Goal: Task Accomplishment & Management: Complete application form

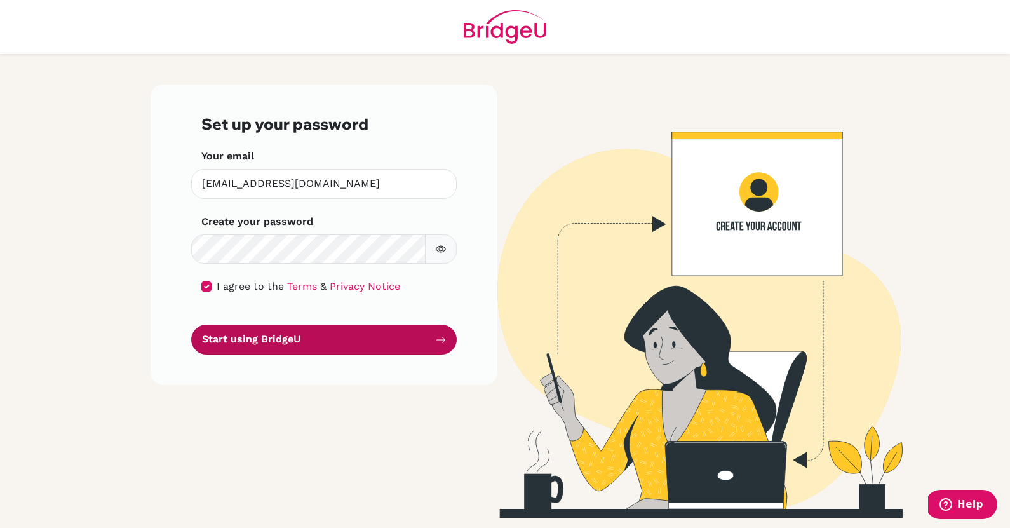
click at [349, 342] on button "Start using BridgeU" at bounding box center [323, 339] width 265 height 30
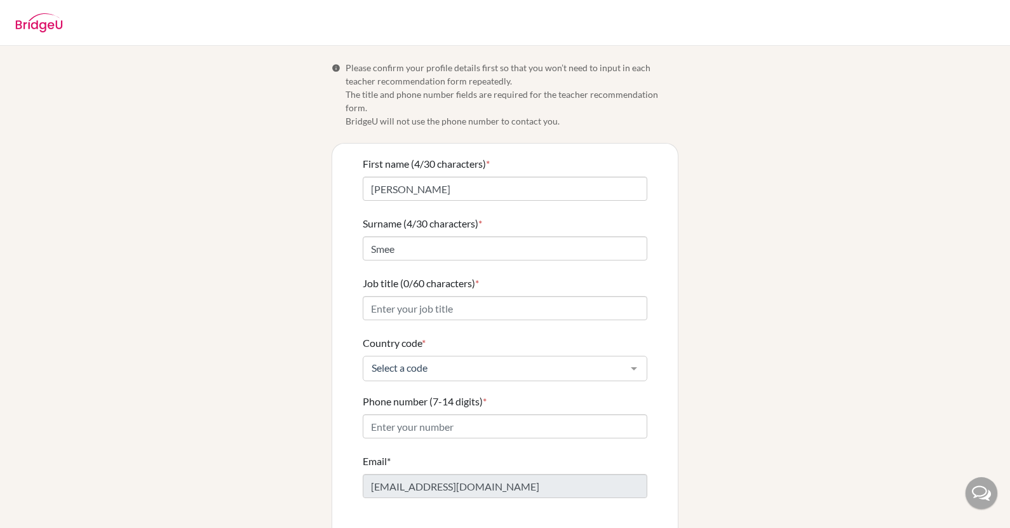
scroll to position [27, 0]
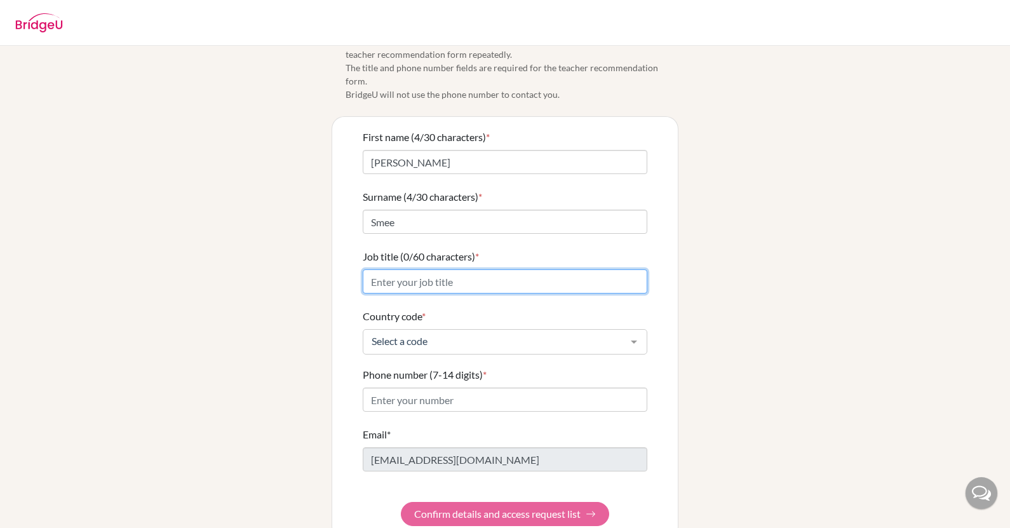
click at [425, 273] on input "Job title (0/60 characters) *" at bounding box center [505, 281] width 284 height 24
click at [434, 269] on input "Job title (0/60 characters) *" at bounding box center [505, 281] width 284 height 24
type input "High School Vice Principal"
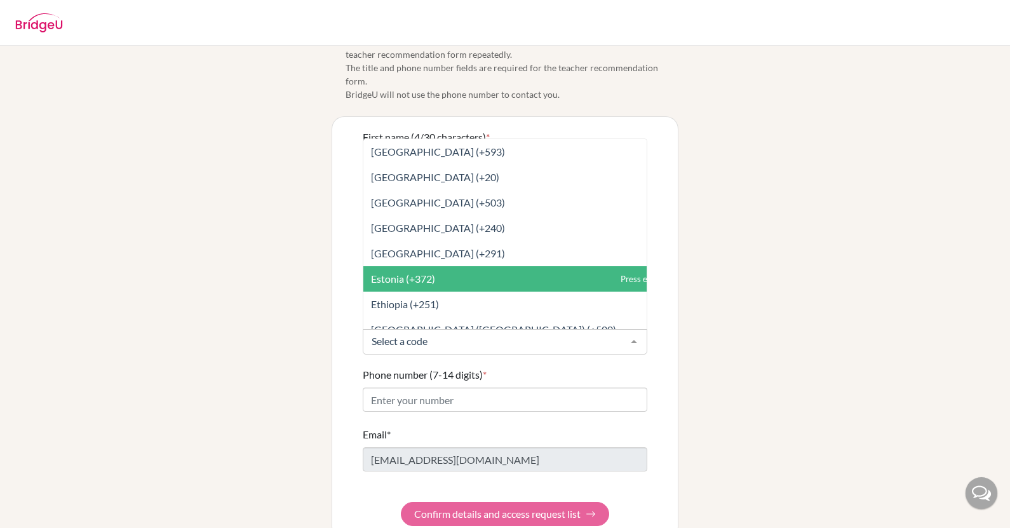
scroll to position [1556, 0]
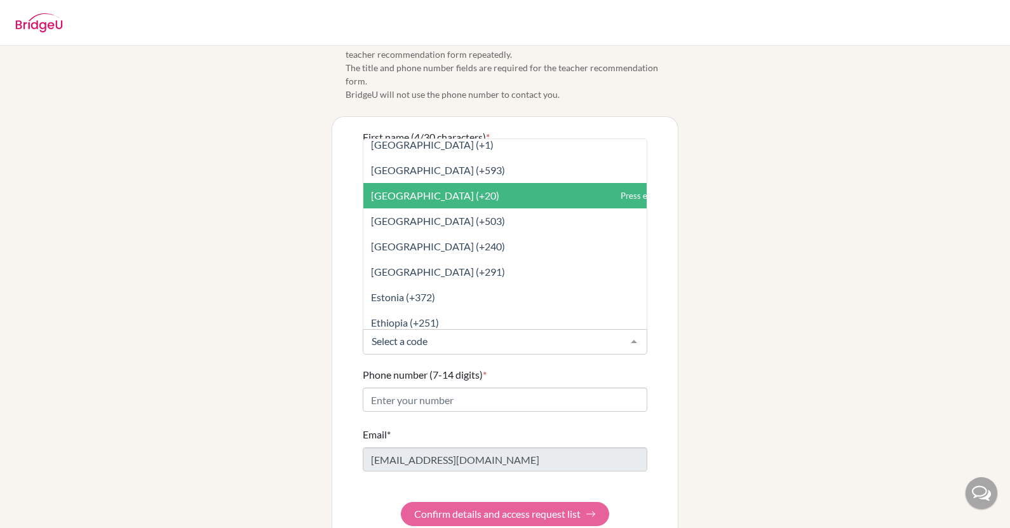
click at [416, 189] on span "Egypt (+20)" at bounding box center [435, 195] width 128 height 12
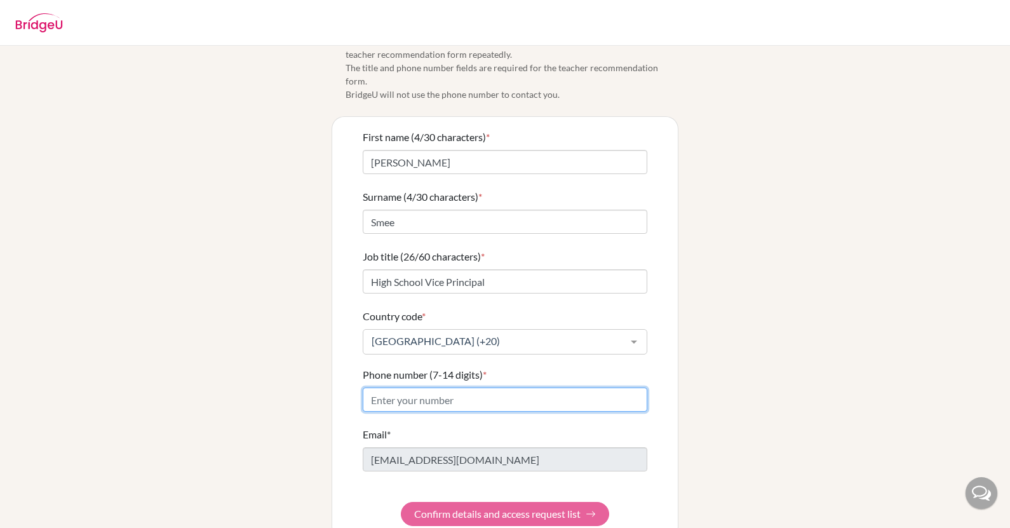
click at [455, 391] on input "Phone number (7-14 digits) *" at bounding box center [505, 399] width 284 height 24
click at [439, 393] on input "Phone number (7-14 digits) *" at bounding box center [505, 399] width 284 height 24
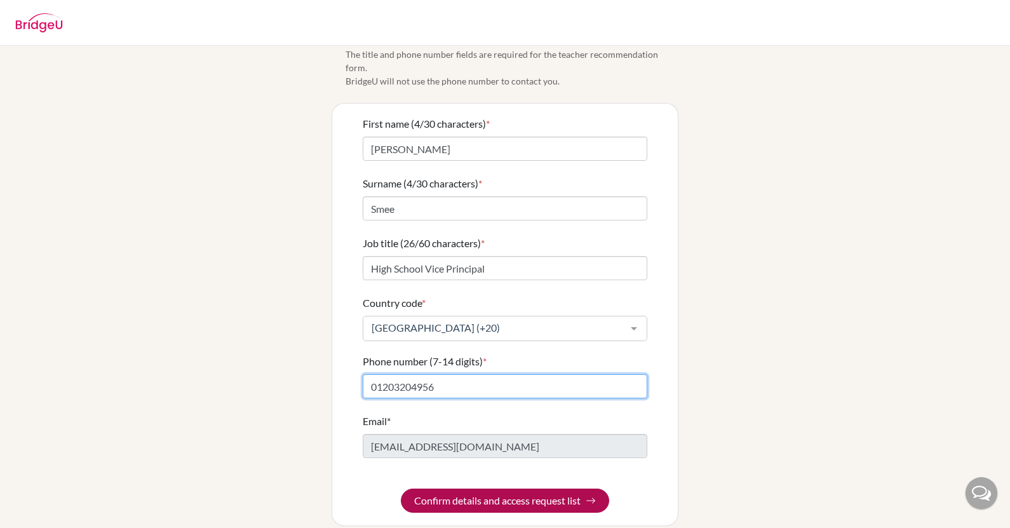
type input "01203204956"
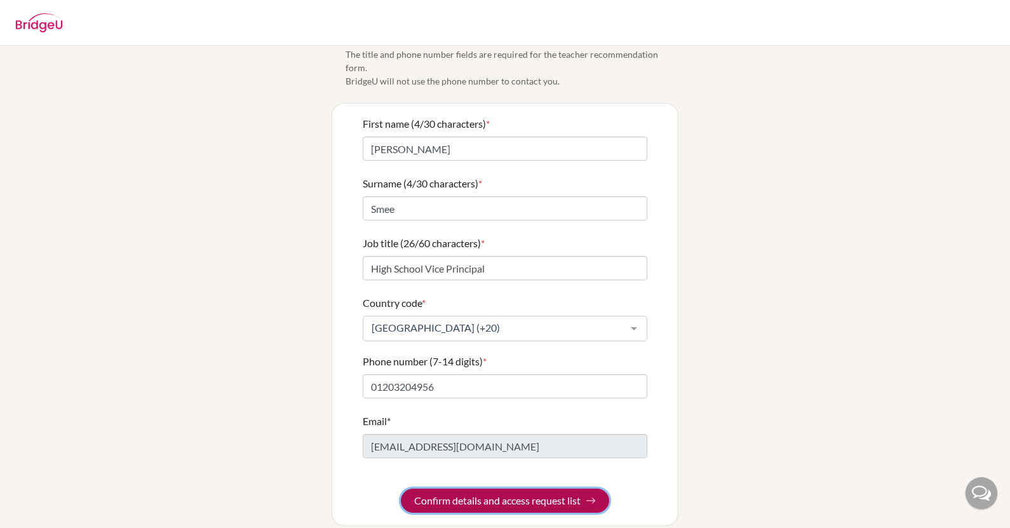
click at [496, 488] on button "Confirm details and access request list" at bounding box center [505, 500] width 208 height 24
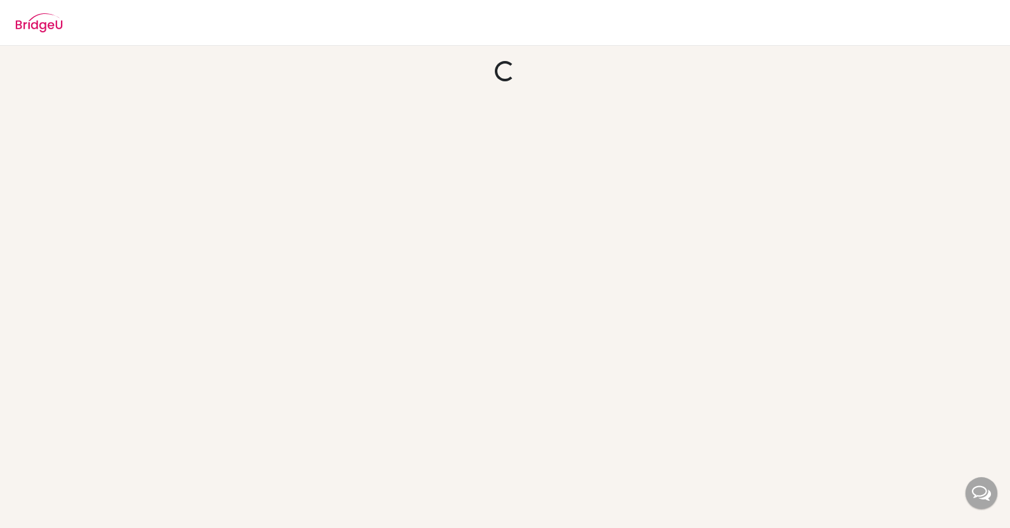
scroll to position [0, 0]
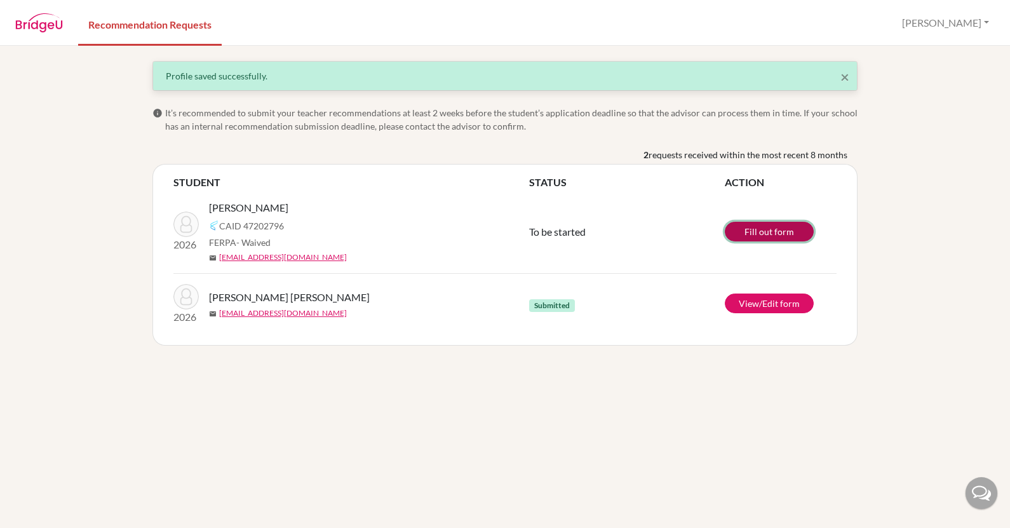
click at [777, 231] on link "Fill out form" at bounding box center [768, 232] width 89 height 20
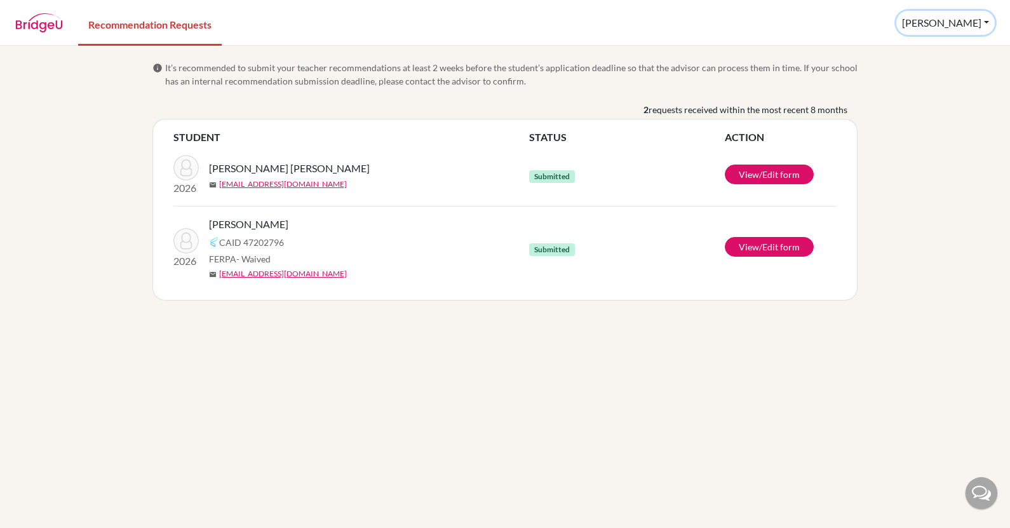
click at [982, 23] on button "[PERSON_NAME]" at bounding box center [945, 23] width 98 height 24
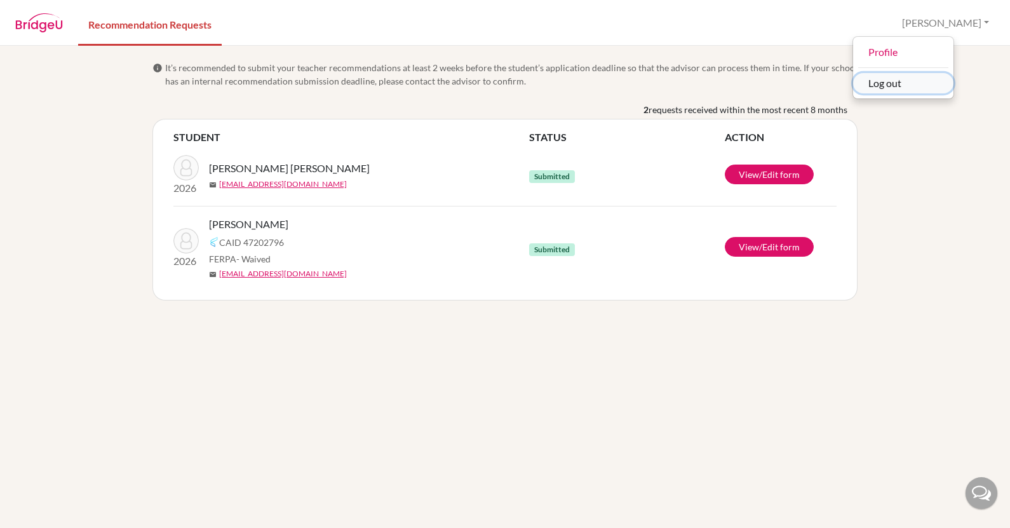
click at [949, 84] on button "Log out" at bounding box center [903, 83] width 100 height 20
